Goal: Task Accomplishment & Management: Use online tool/utility

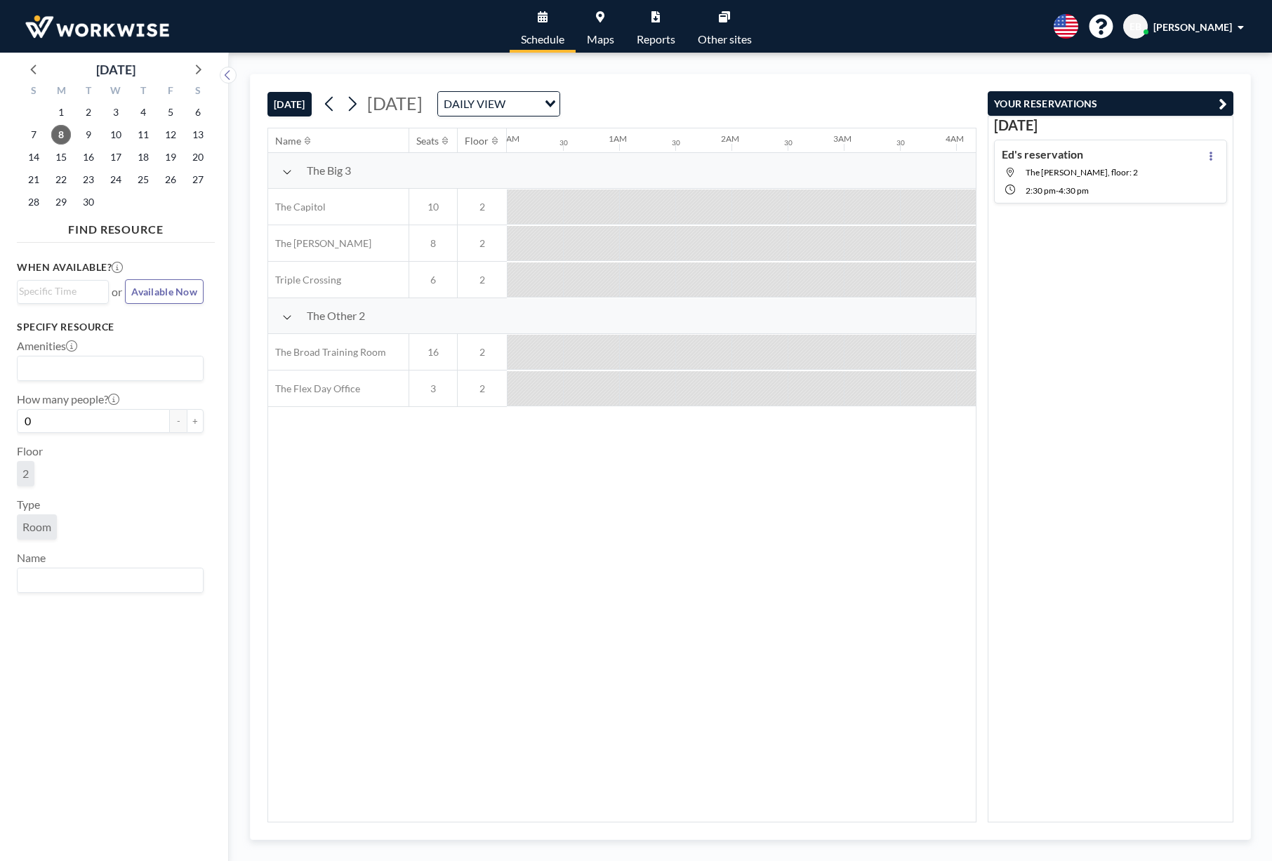
scroll to position [0, 1684]
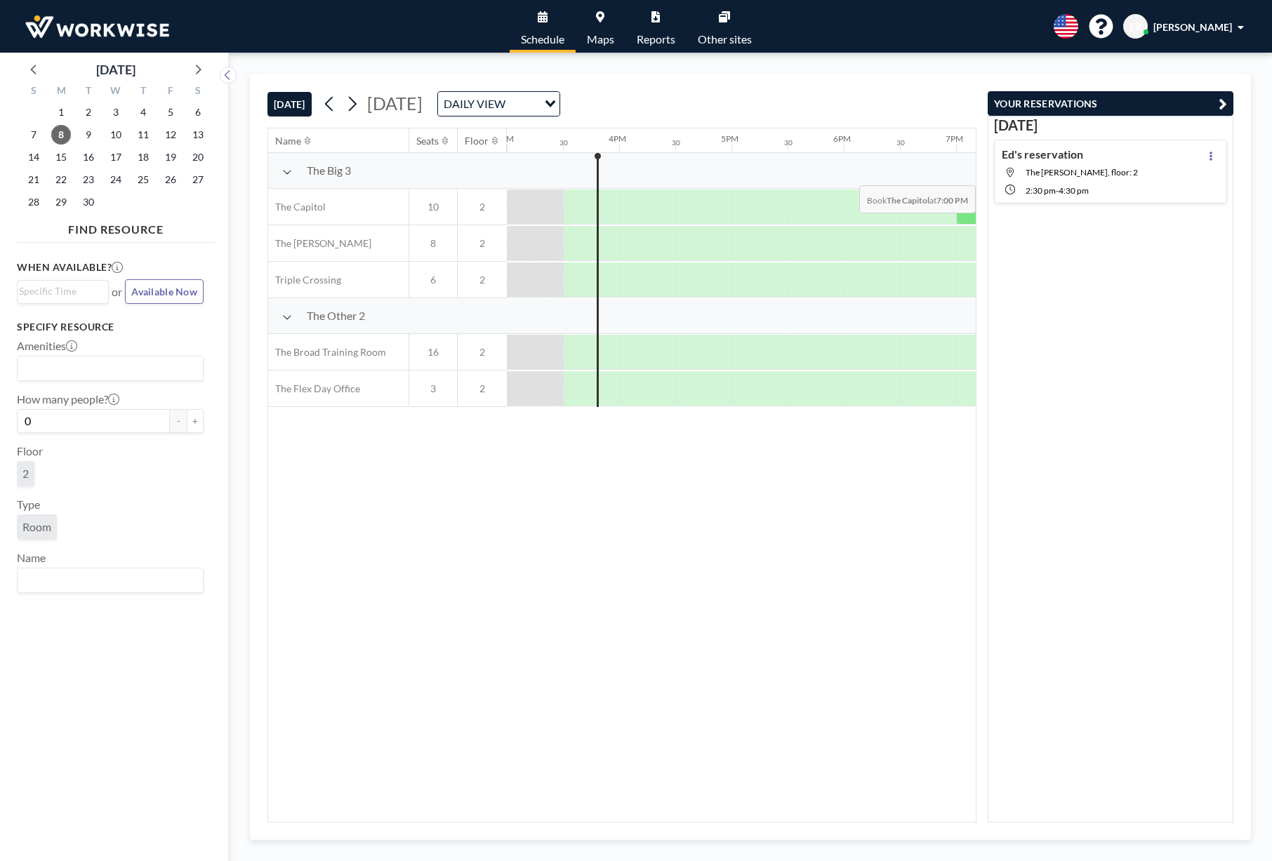
click at [1063, 175] on span "The [PERSON_NAME], floor: 2" at bounding box center [1081, 172] width 112 height 11
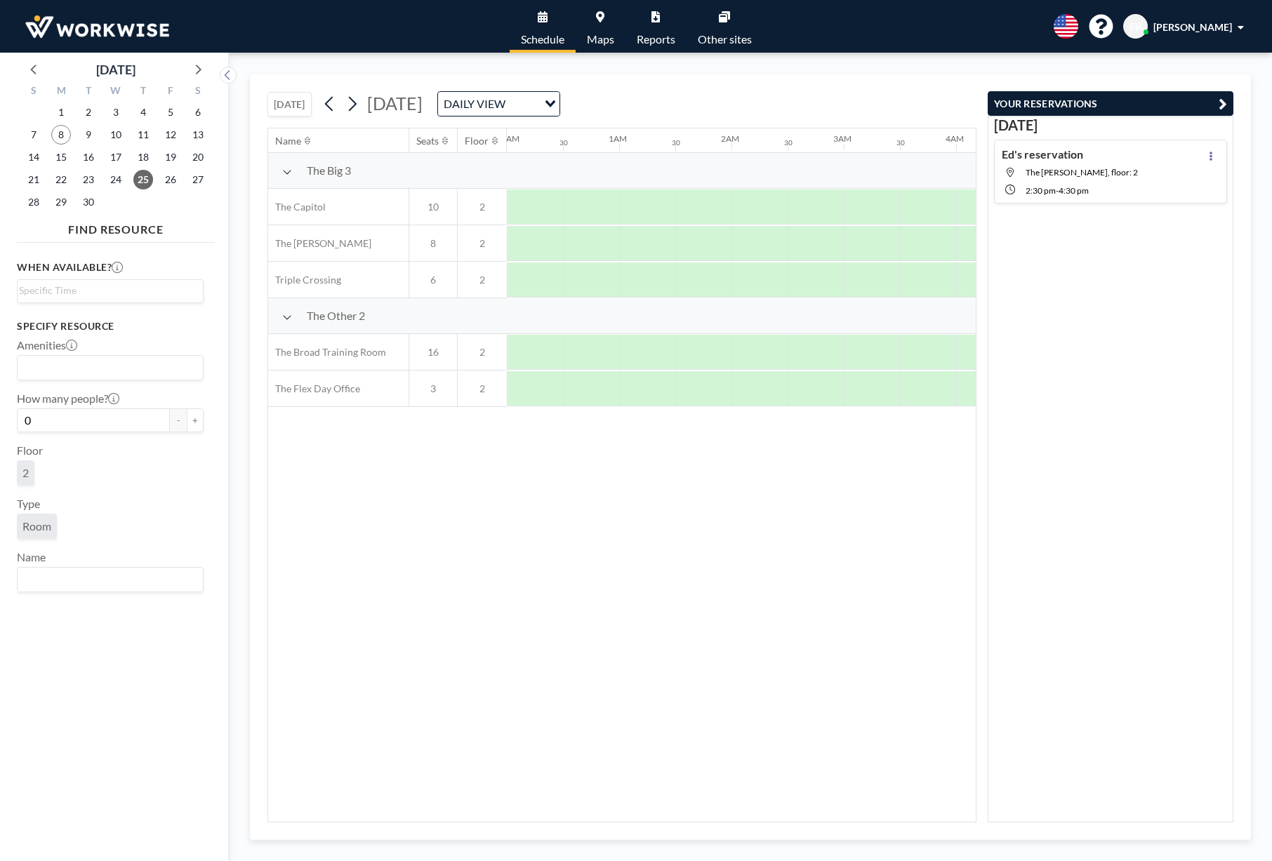
scroll to position [0, 1572]
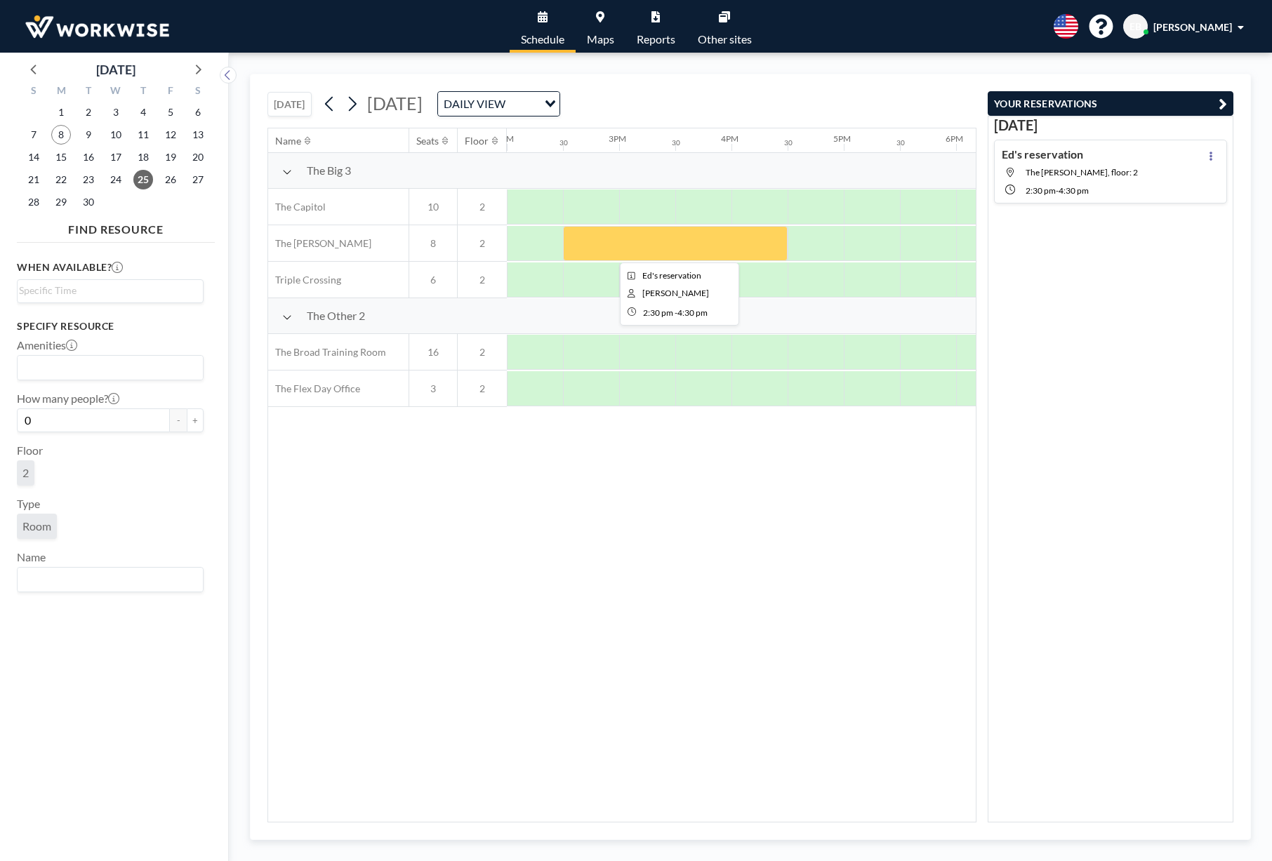
click at [637, 243] on div at bounding box center [675, 243] width 225 height 35
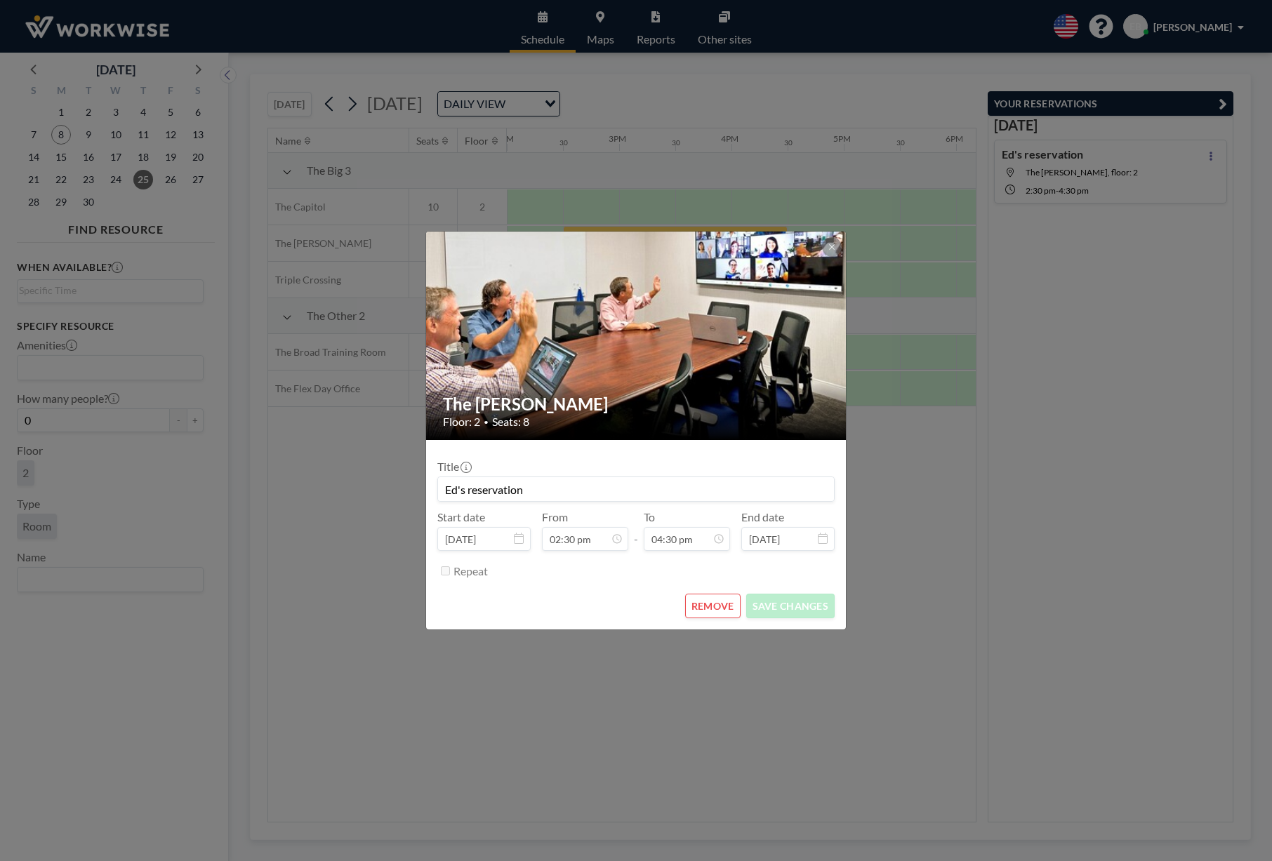
click at [708, 611] on button "REMOVE" at bounding box center [712, 606] width 55 height 25
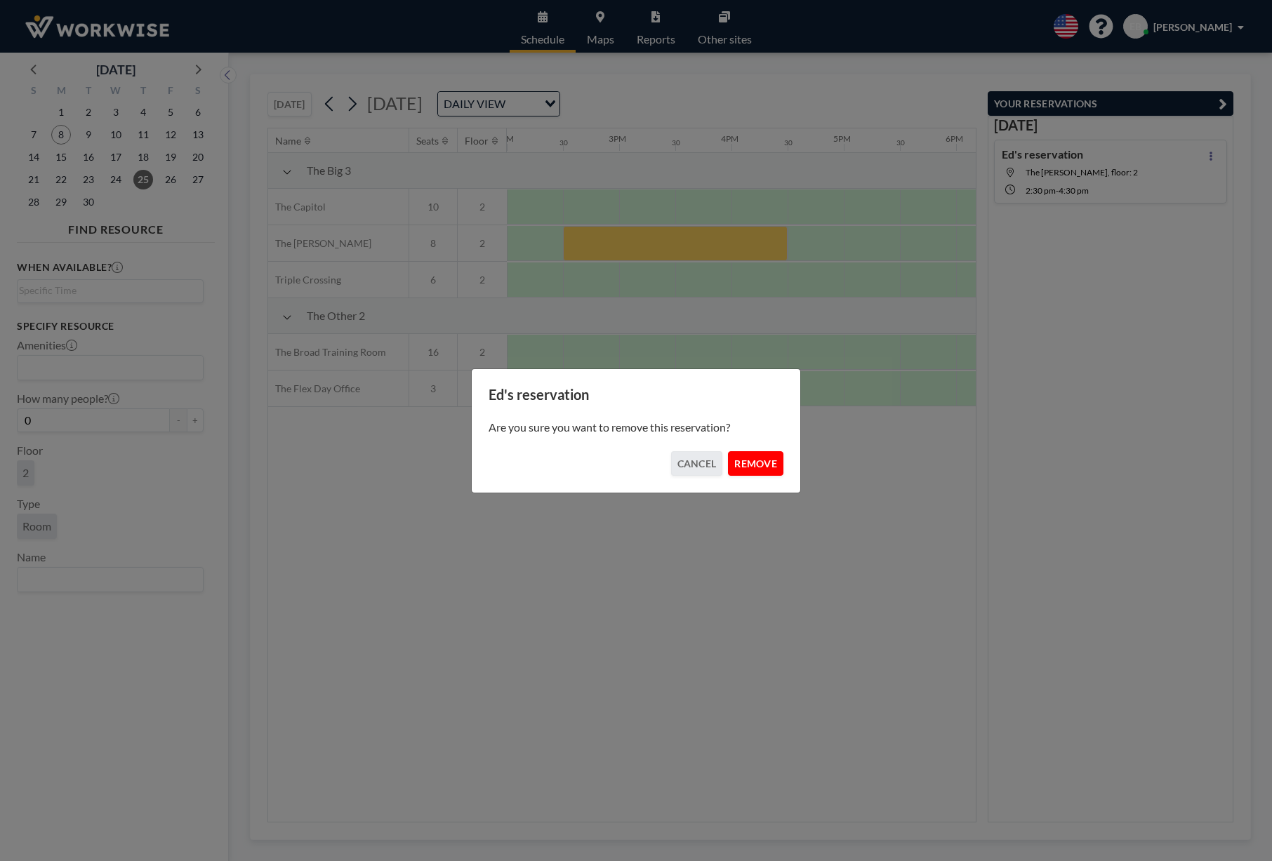
click at [747, 463] on button "REMOVE" at bounding box center [755, 463] width 55 height 25
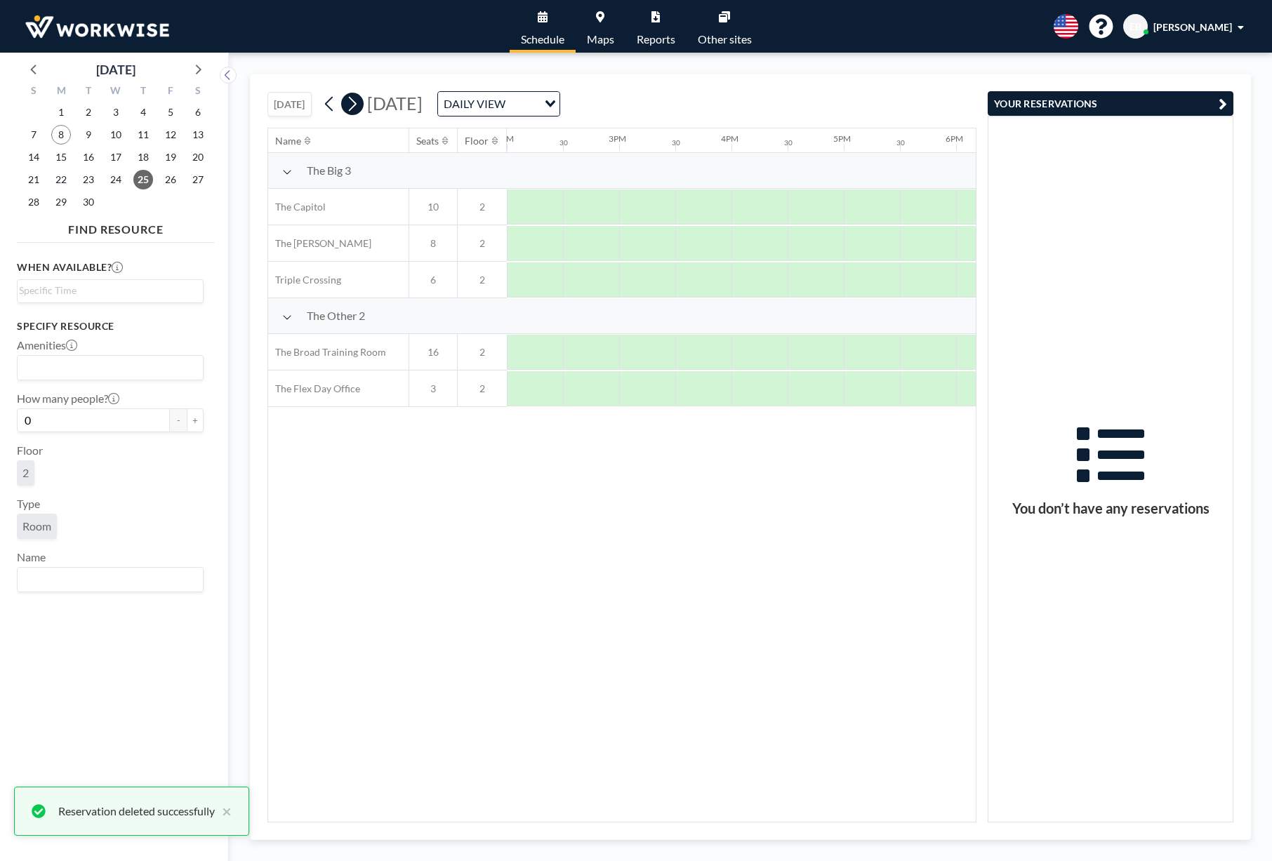
click at [351, 101] on icon at bounding box center [351, 103] width 13 height 21
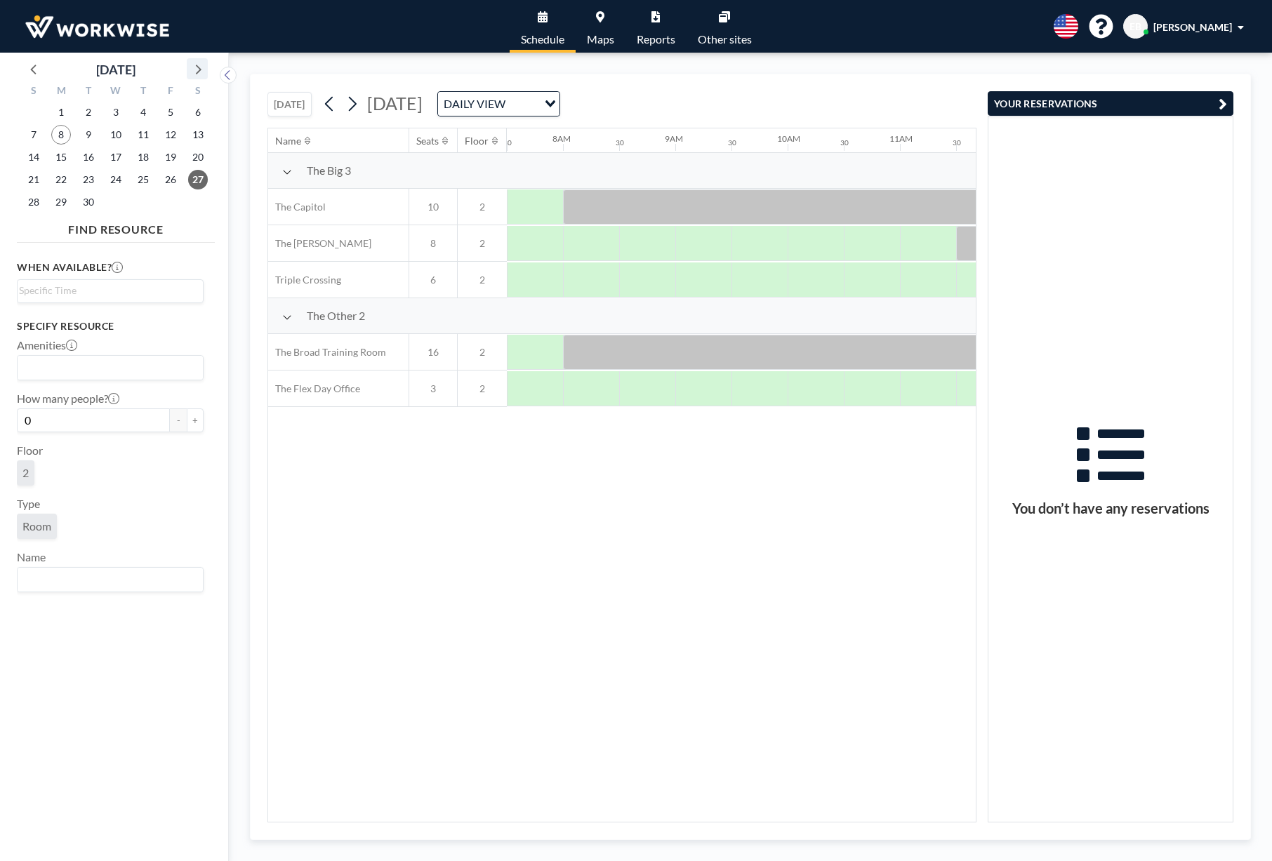
click at [197, 69] on icon at bounding box center [197, 69] width 18 height 18
click at [146, 133] on span "9" at bounding box center [143, 135] width 20 height 20
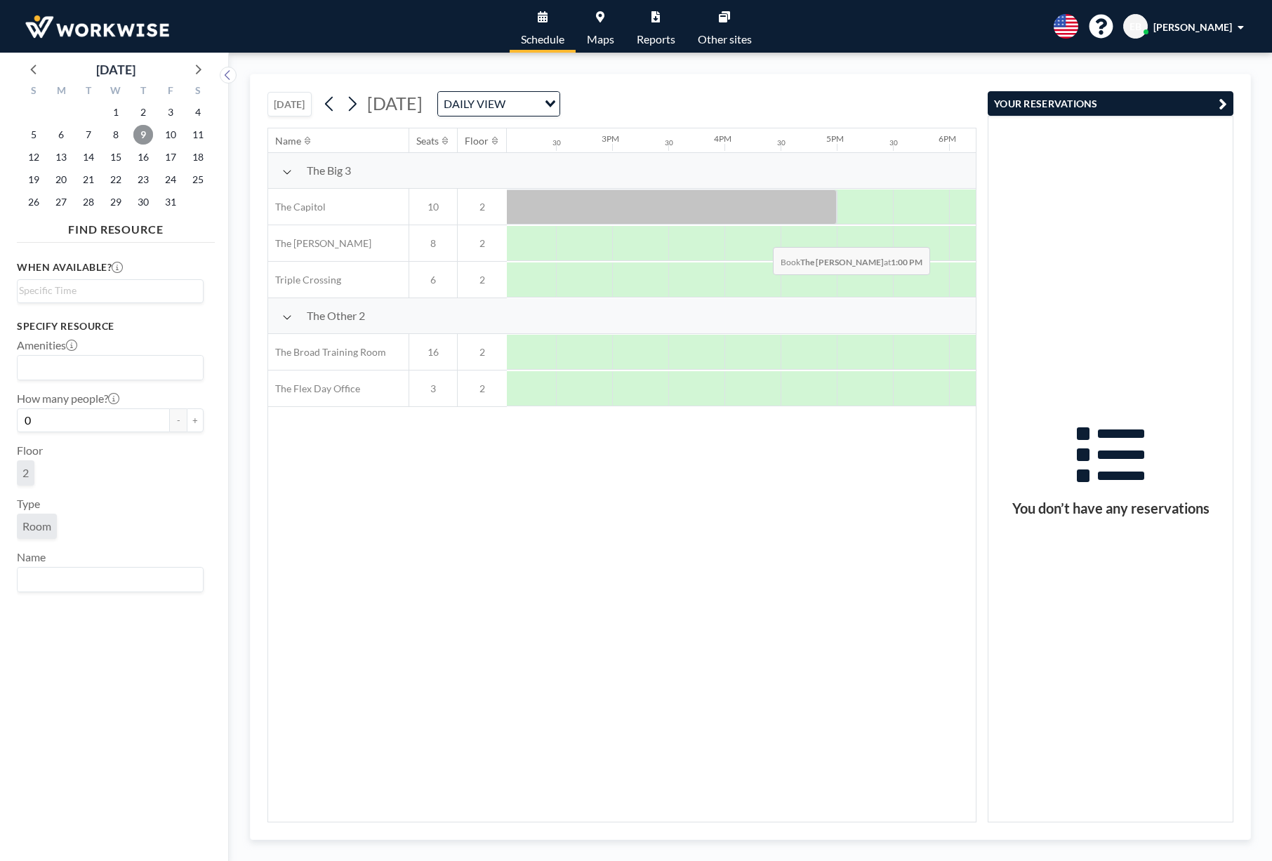
scroll to position [0, 1581]
click at [705, 244] on div at bounding box center [694, 243] width 56 height 35
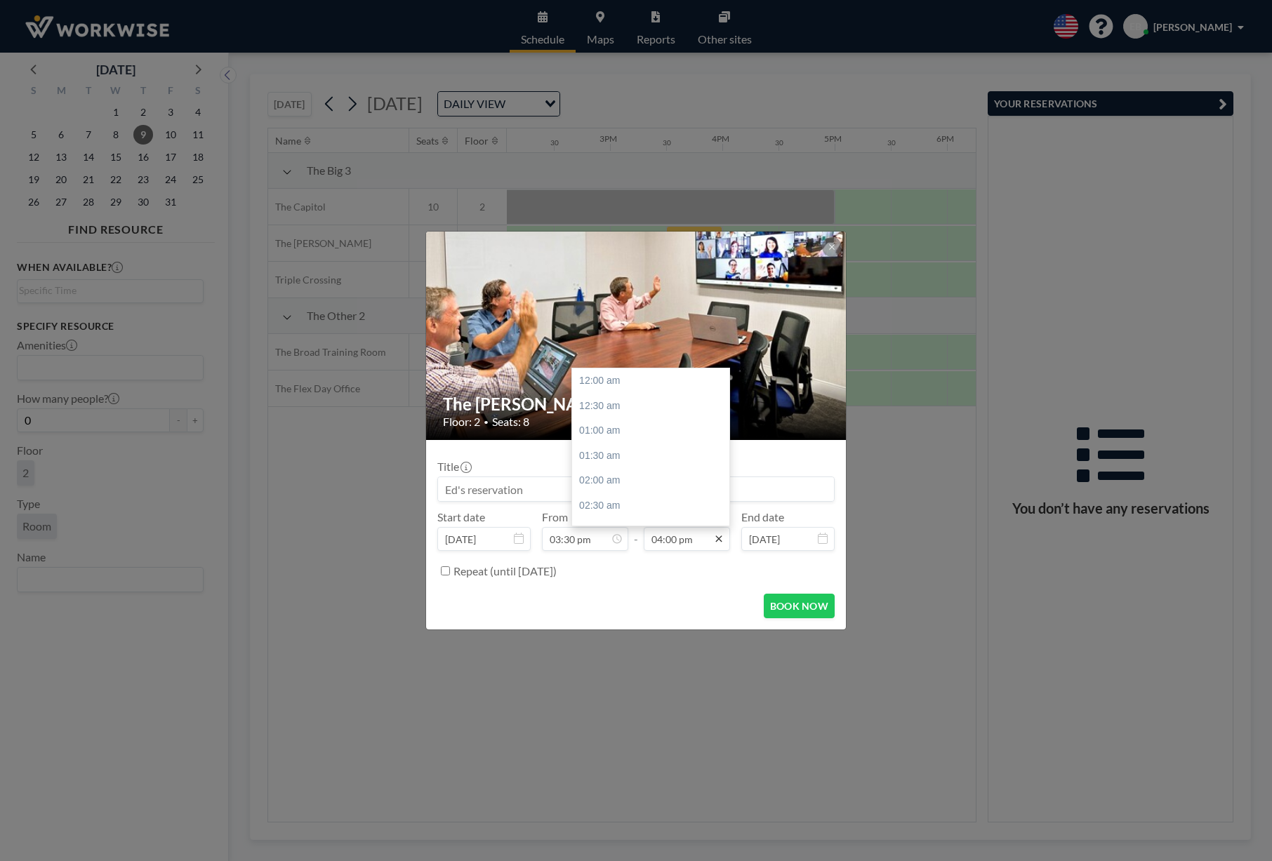
scroll to position [786, 0]
click at [615, 457] on div "05:30 pm" at bounding box center [652, 469] width 161 height 25
type input "05:30 pm"
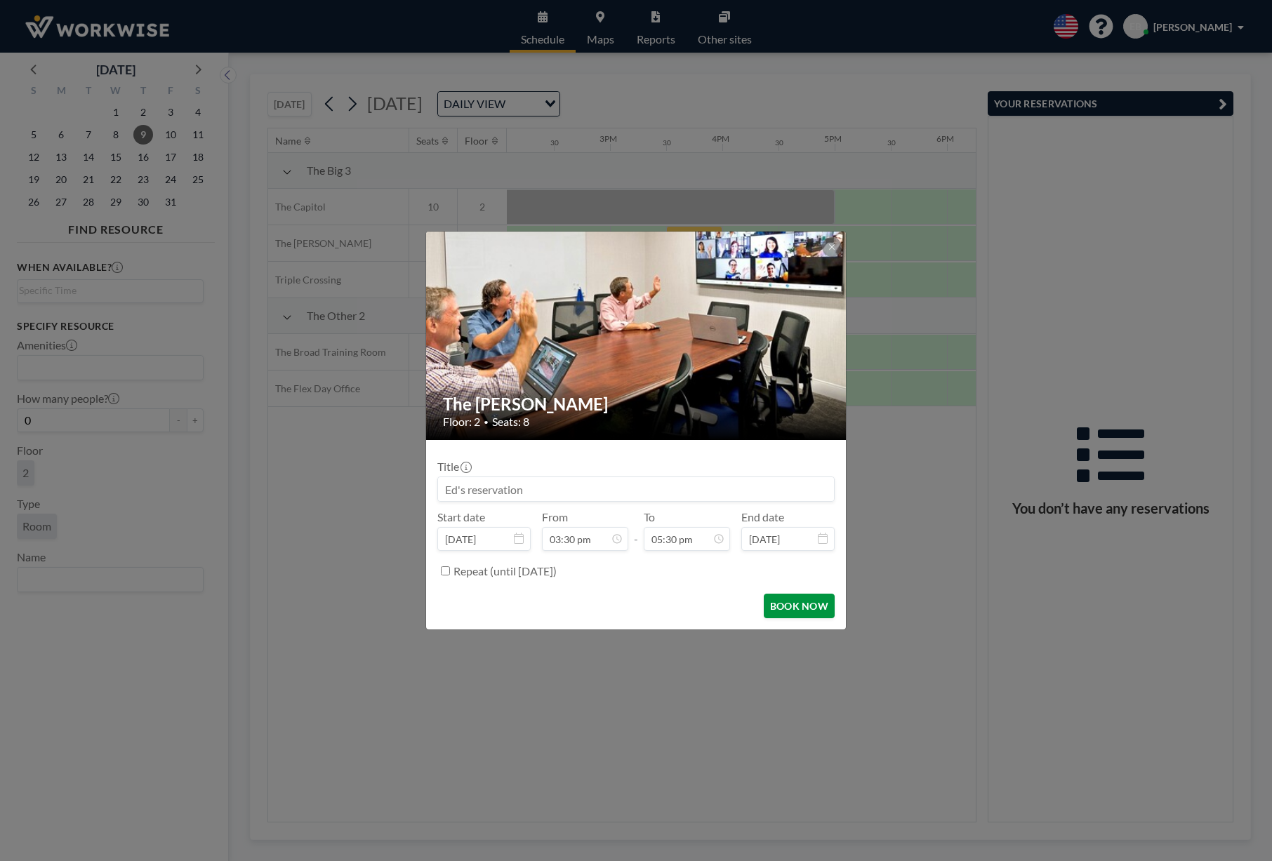
click at [797, 604] on button "BOOK NOW" at bounding box center [799, 606] width 71 height 25
